Goal: Information Seeking & Learning: Check status

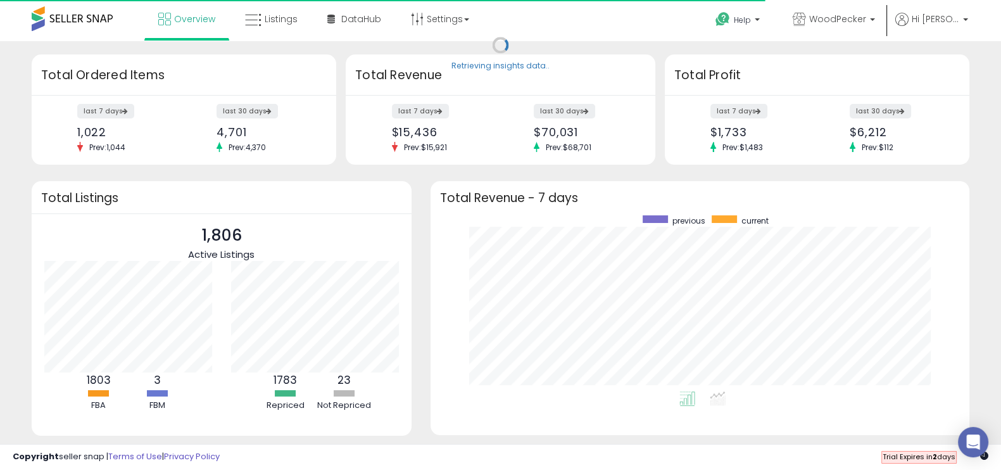
scroll to position [175, 513]
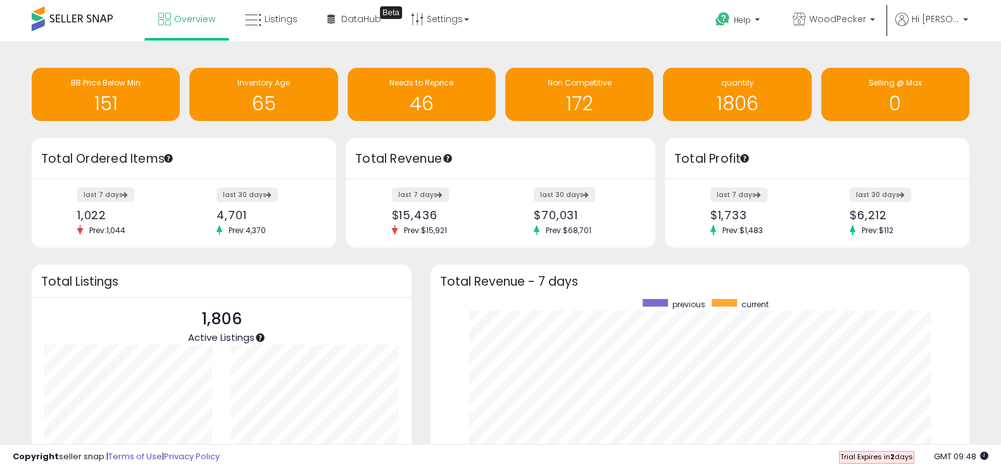
click at [818, 210] on div "last 7 days $1,733 Prev: $1,483 last 30 days $6,212 Prev: $112" at bounding box center [817, 213] width 305 height 69
click at [750, 197] on label "last 7 days" at bounding box center [739, 195] width 58 height 16
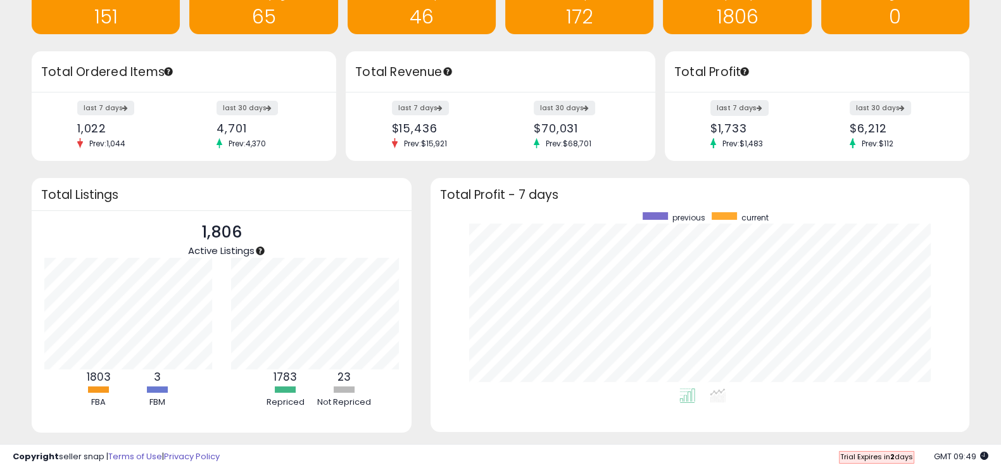
scroll to position [86, 0]
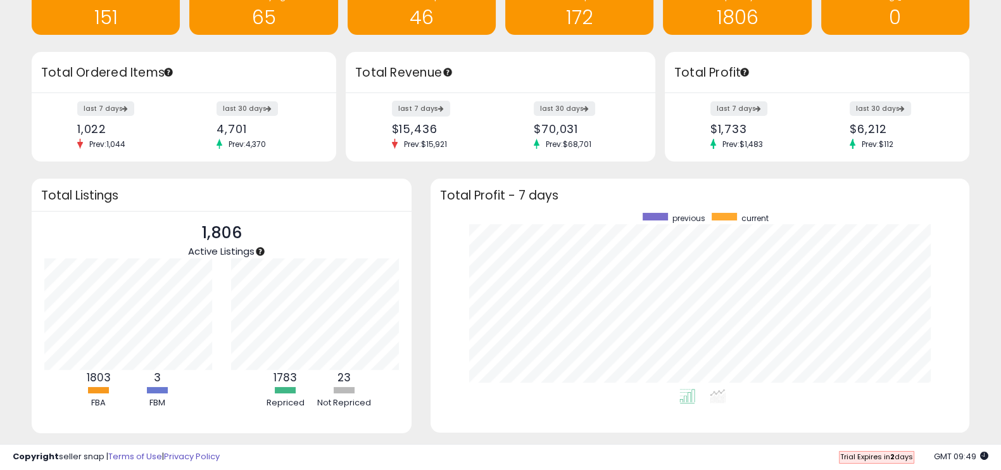
drag, startPoint x: 490, startPoint y: 104, endPoint x: 434, endPoint y: 108, distance: 56.4
click at [434, 108] on div "last 7 days $15,436 Prev: $15,921" at bounding box center [441, 126] width 118 height 47
click at [434, 108] on label "last 7 days" at bounding box center [421, 109] width 58 height 16
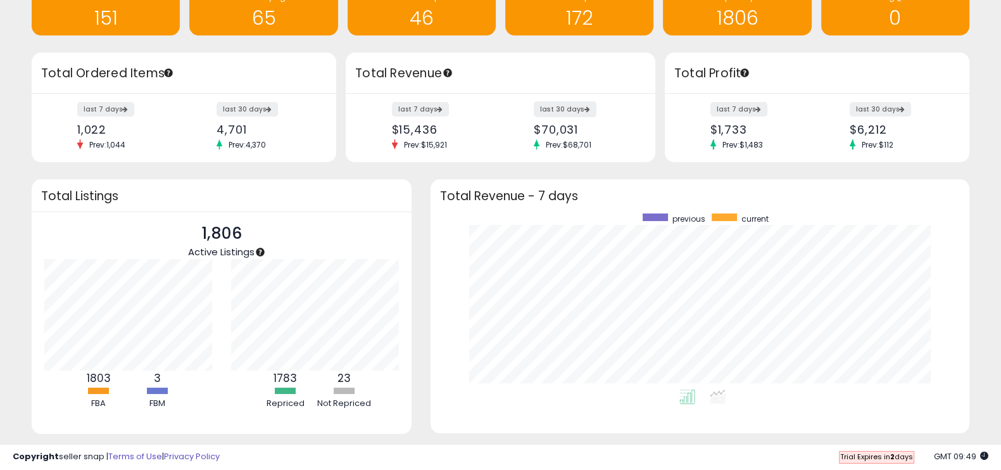
click at [563, 112] on label "last 30 days" at bounding box center [565, 109] width 63 height 16
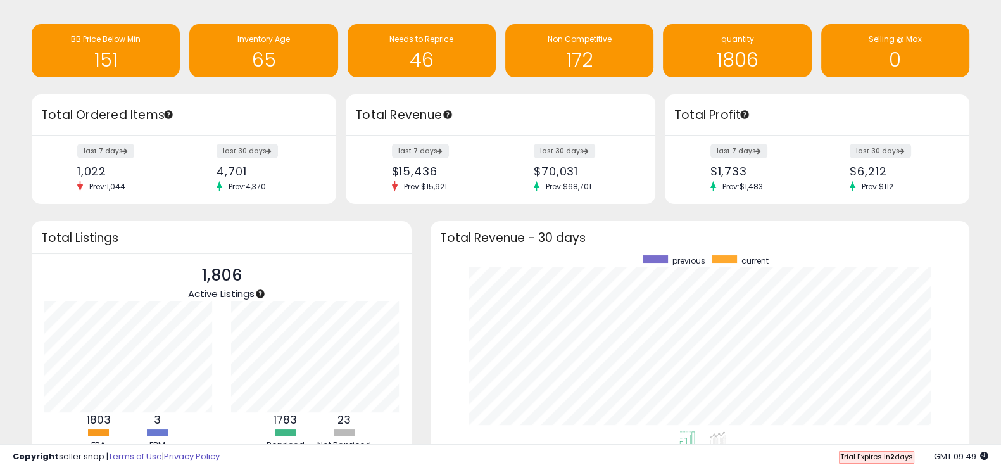
scroll to position [44, 0]
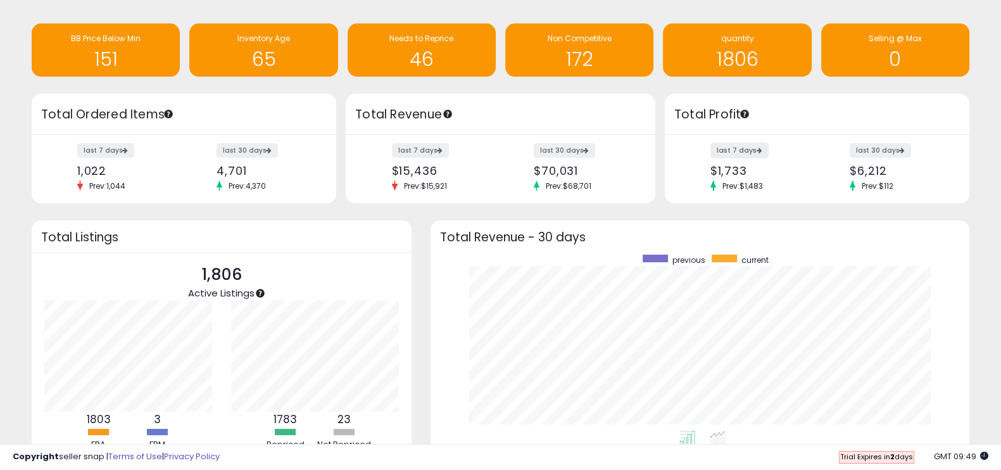
click at [739, 146] on label "last 7 days" at bounding box center [739, 150] width 58 height 16
click at [867, 148] on label "last 30 days" at bounding box center [881, 150] width 63 height 16
click at [748, 147] on label "last 7 days" at bounding box center [739, 150] width 58 height 16
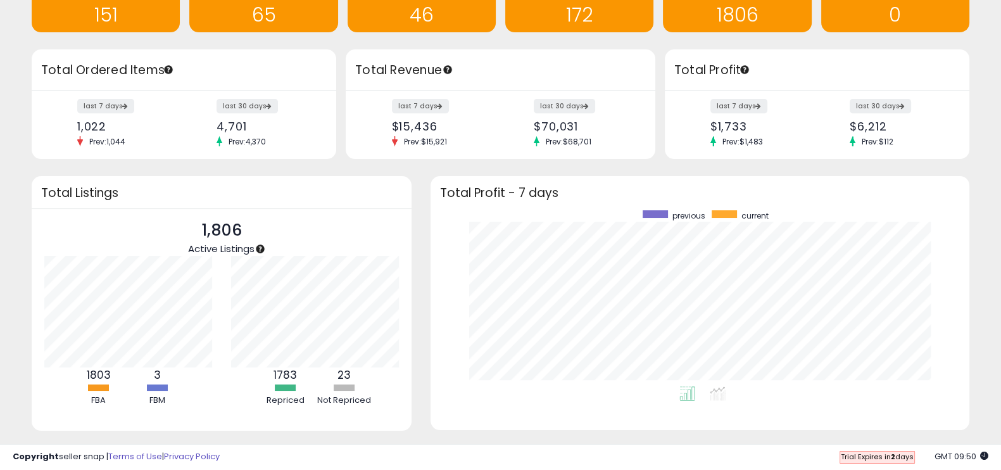
scroll to position [135, 0]
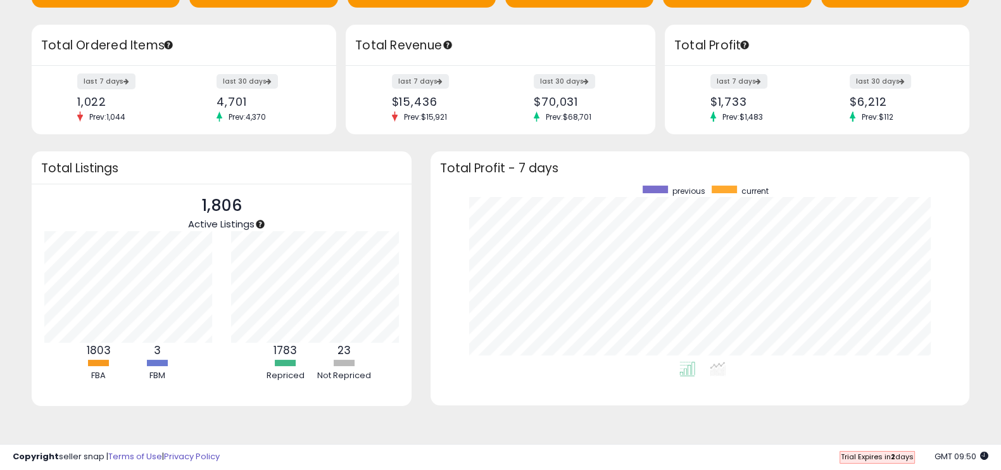
click at [91, 73] on label "last 7 days" at bounding box center [106, 81] width 58 height 16
click at [418, 73] on label "last 7 days" at bounding box center [421, 81] width 58 height 16
click at [258, 73] on label "last 30 days" at bounding box center [248, 81] width 63 height 16
click at [578, 73] on label "last 30 days" at bounding box center [565, 81] width 63 height 16
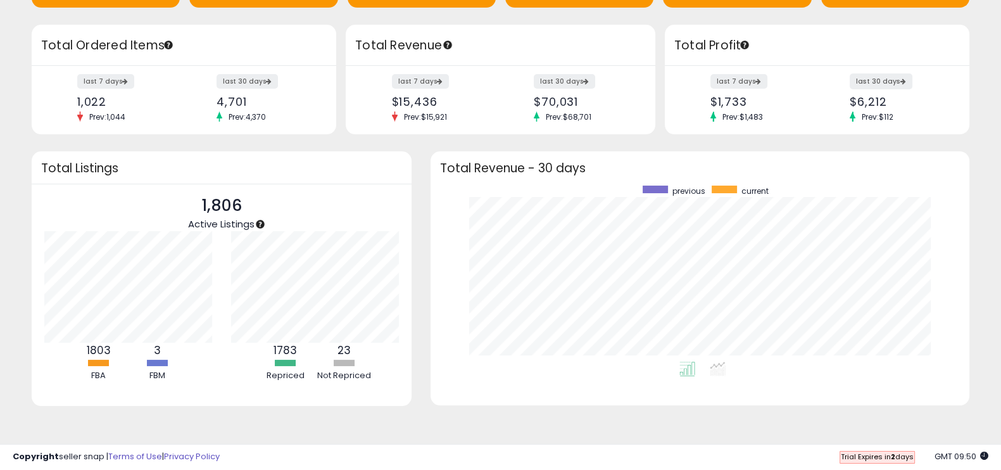
click at [891, 73] on label "last 30 days" at bounding box center [881, 81] width 63 height 16
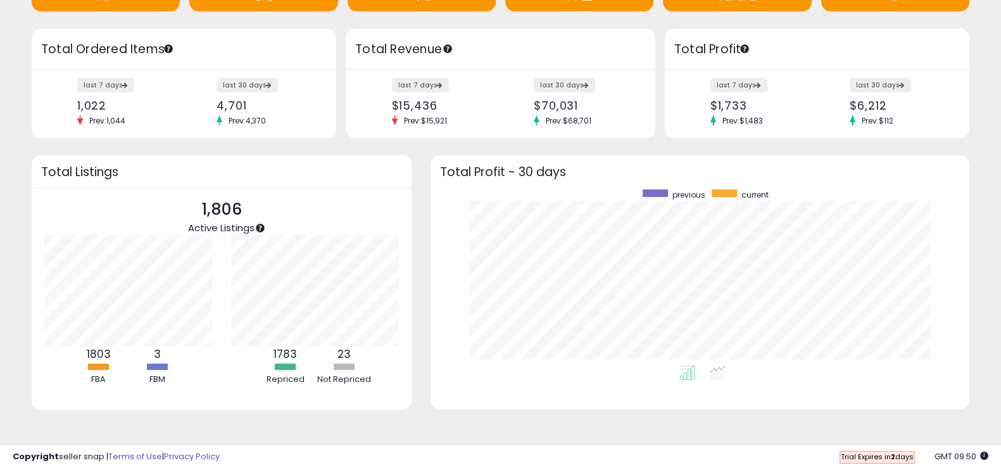
scroll to position [108, 0]
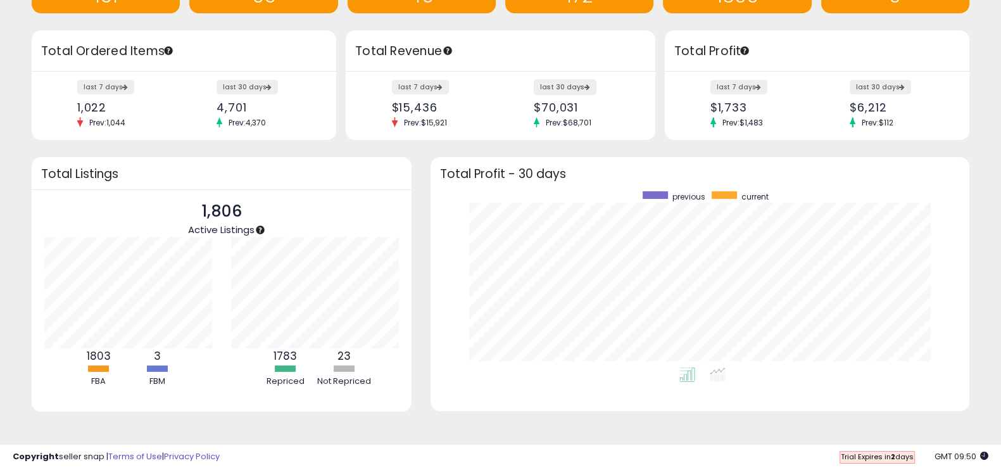
click at [576, 86] on label "last 30 days" at bounding box center [565, 87] width 63 height 16
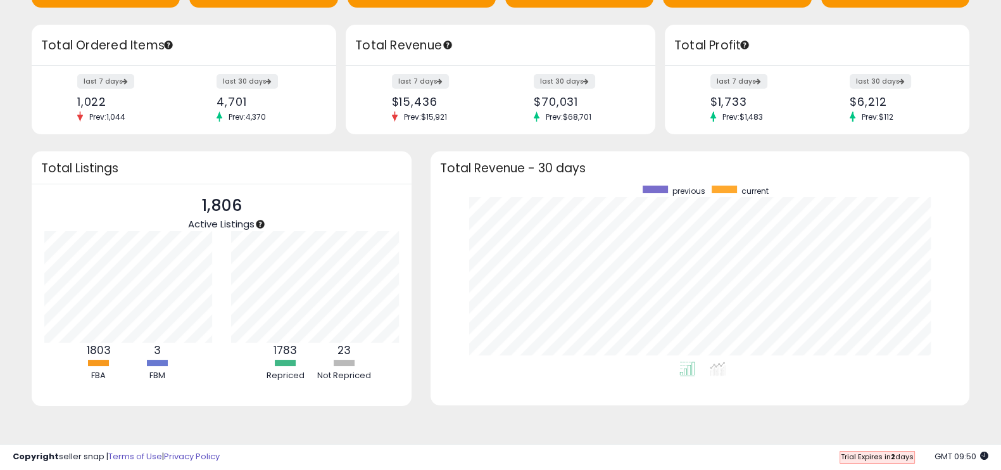
scroll to position [0, 0]
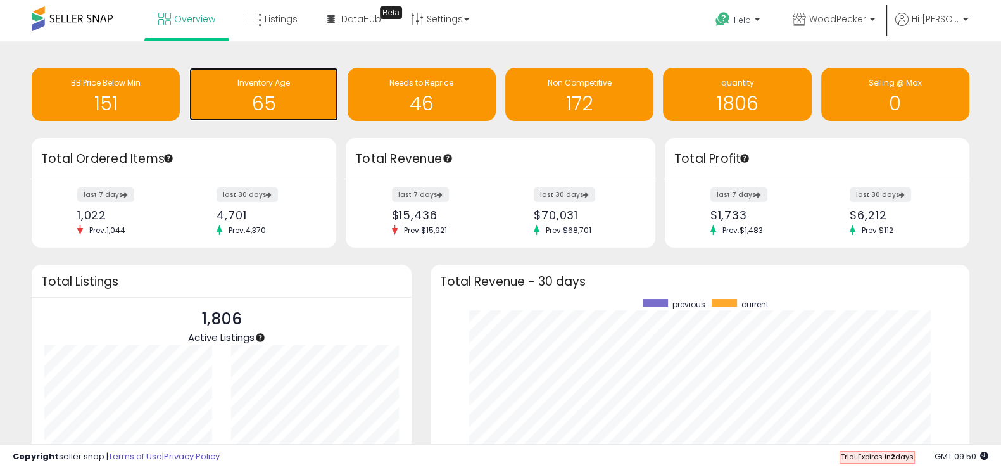
click at [237, 96] on h1 "65" at bounding box center [263, 103] width 135 height 21
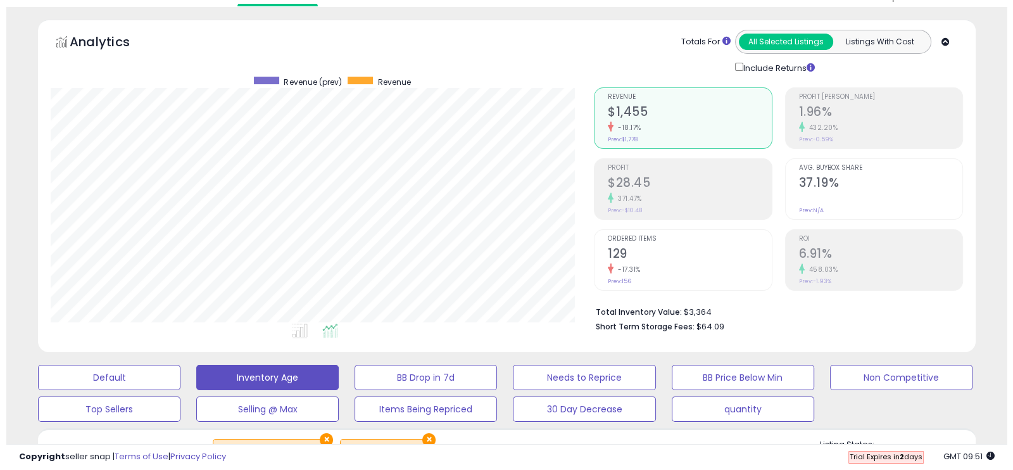
scroll to position [44, 0]
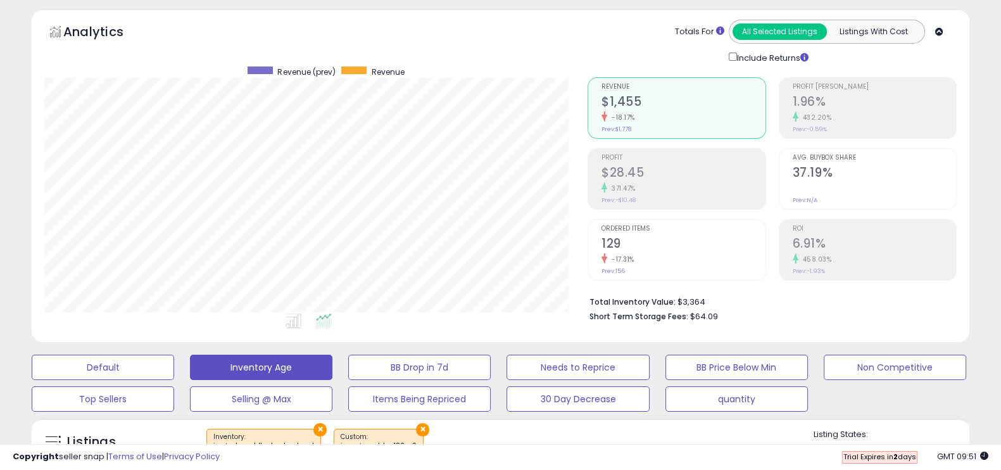
click at [636, 94] on h2 "$1,455" at bounding box center [682, 102] width 163 height 17
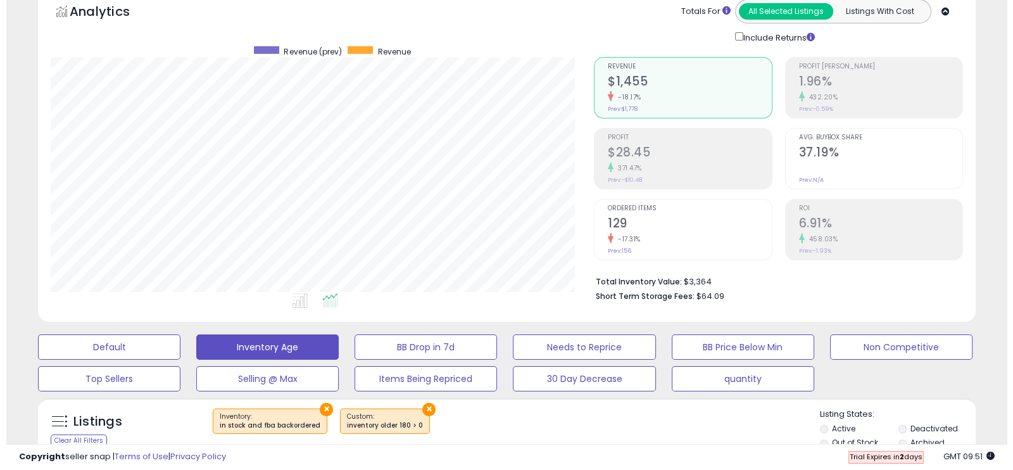
scroll to position [4, 0]
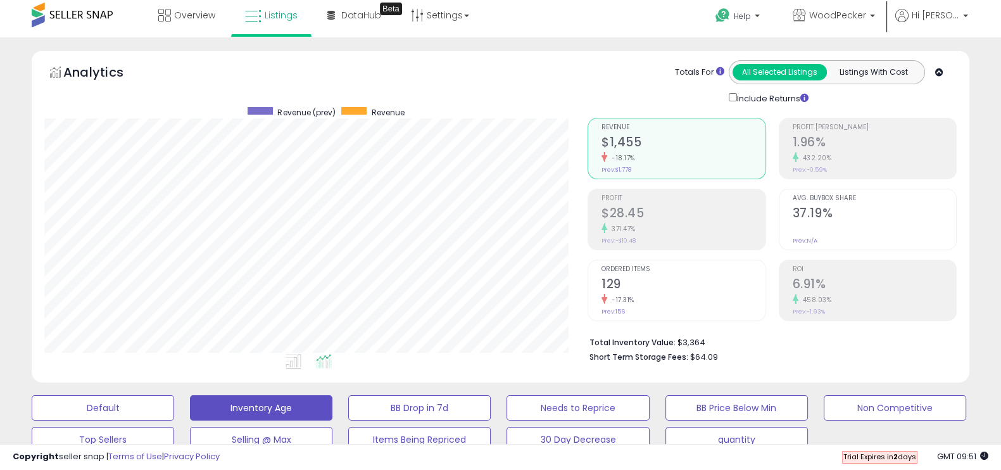
click at [842, 146] on h2 "1.96%" at bounding box center [874, 143] width 163 height 17
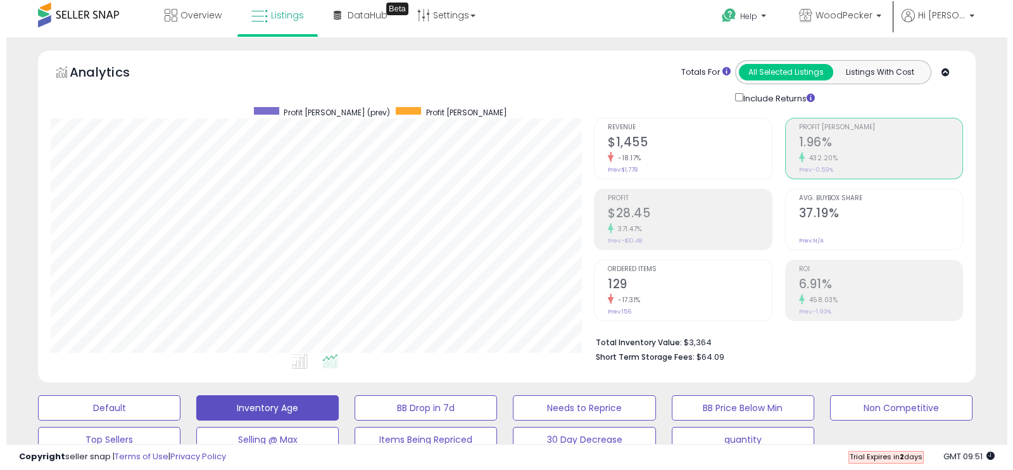
scroll to position [632858, 632575]
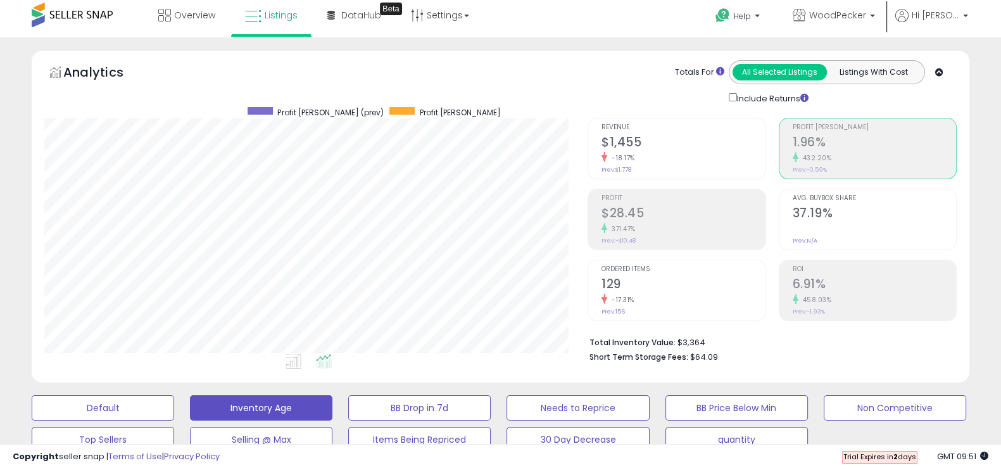
click at [711, 225] on div "371.47%" at bounding box center [682, 229] width 163 height 12
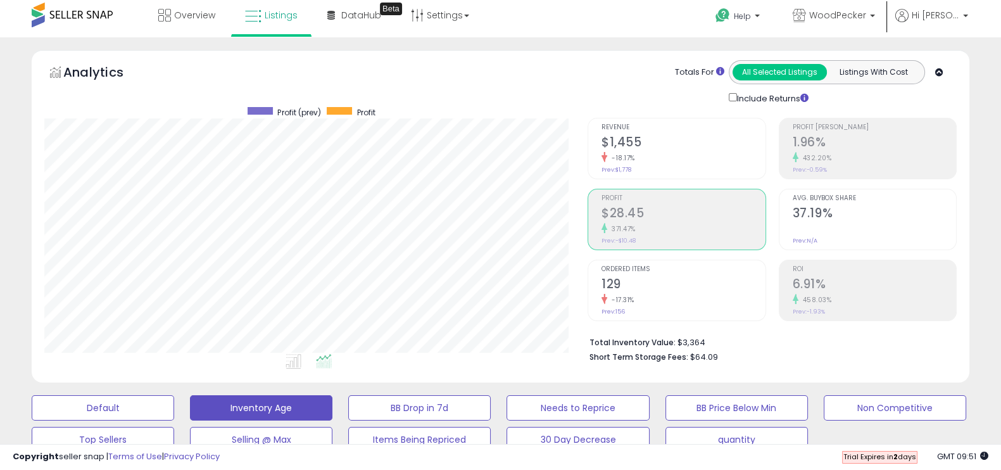
click at [835, 229] on div at bounding box center [874, 229] width 163 height 12
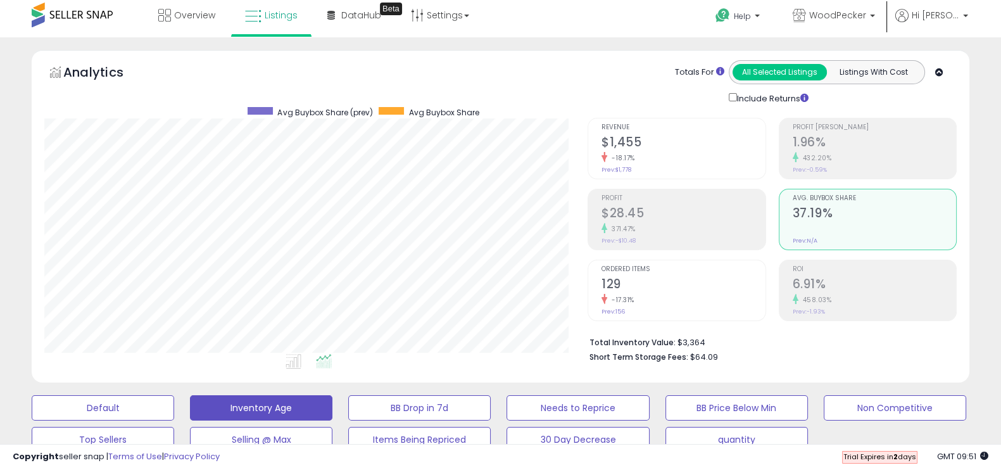
click at [845, 287] on h2 "6.91%" at bounding box center [874, 285] width 163 height 17
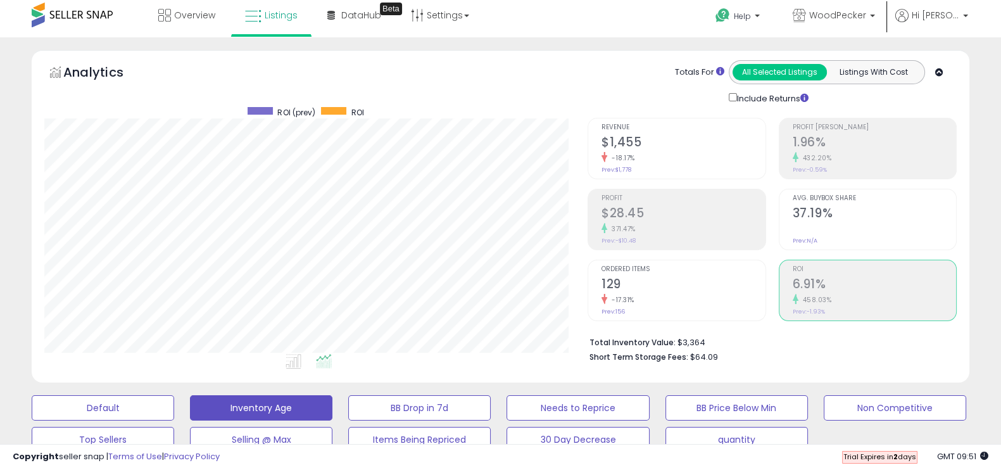
click at [693, 298] on div "-17.31%" at bounding box center [682, 300] width 163 height 12
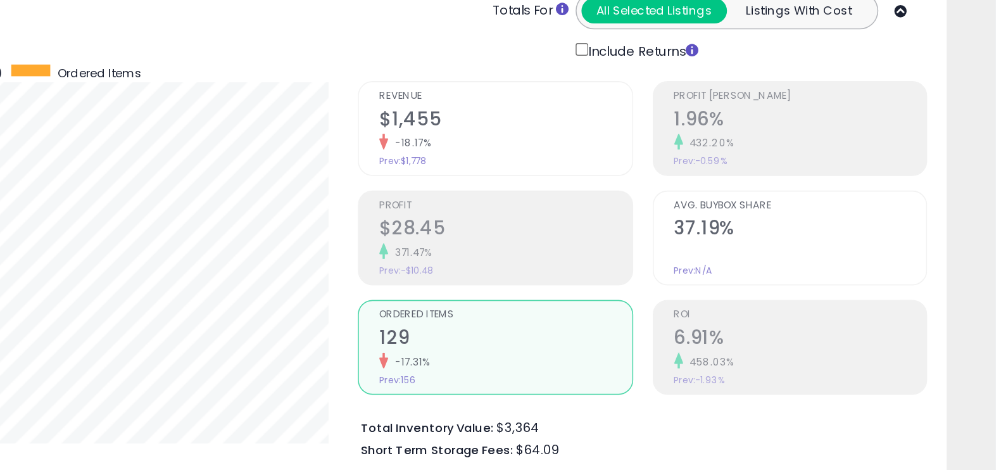
scroll to position [0, 0]
